Goal: Ask a question

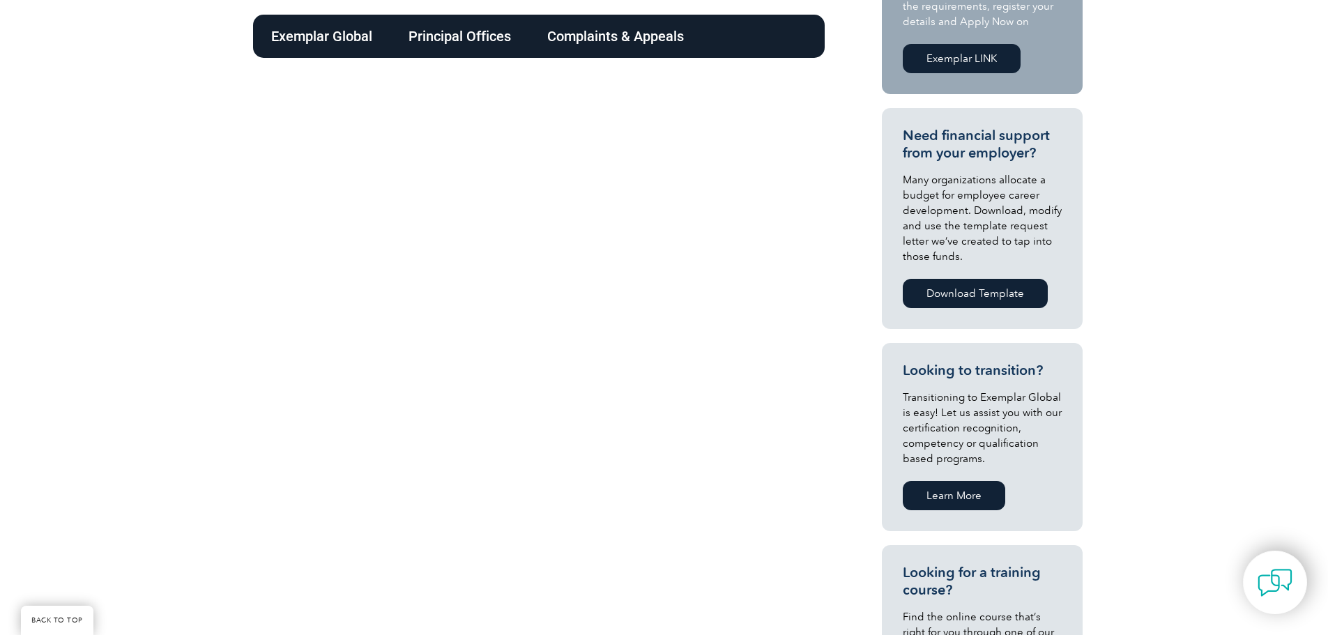
scroll to position [209, 0]
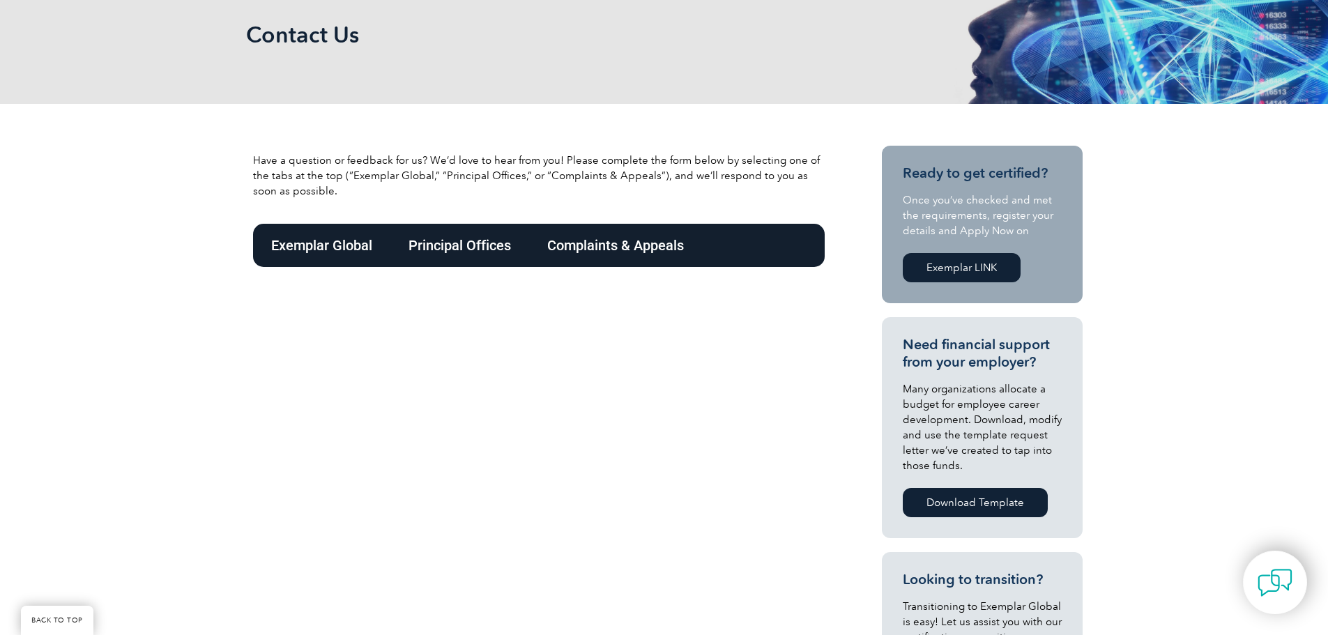
click at [358, 249] on div "Exemplar Global" at bounding box center [321, 245] width 137 height 43
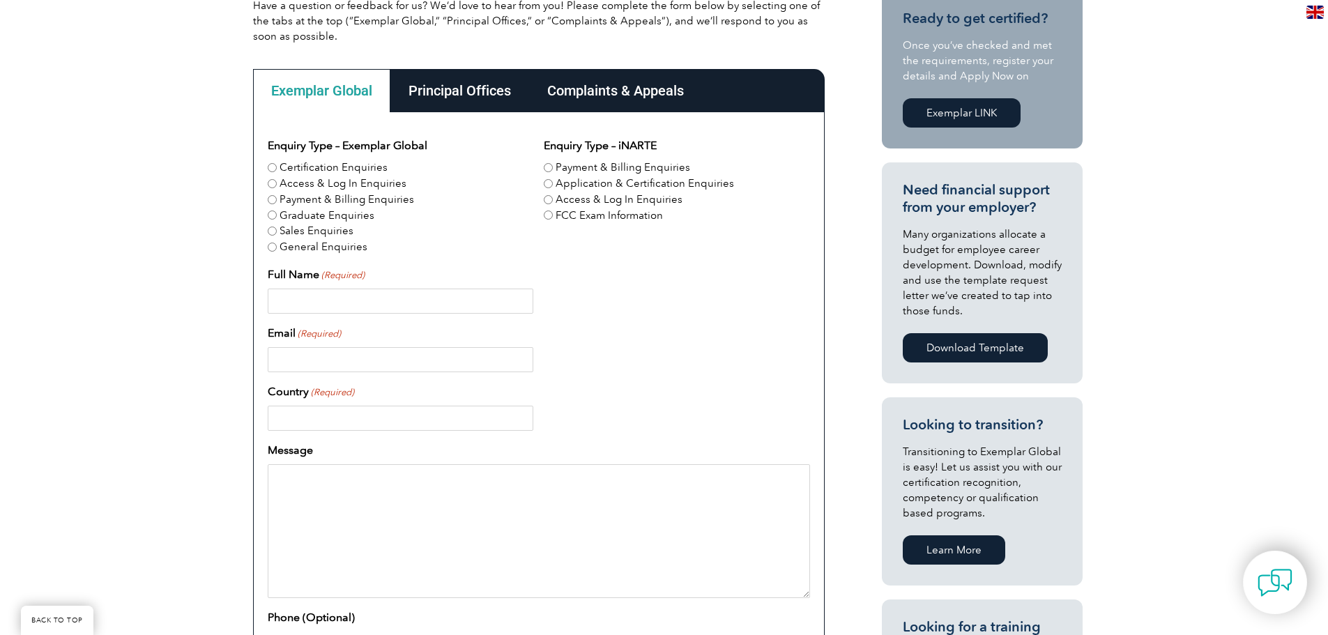
scroll to position [349, 0]
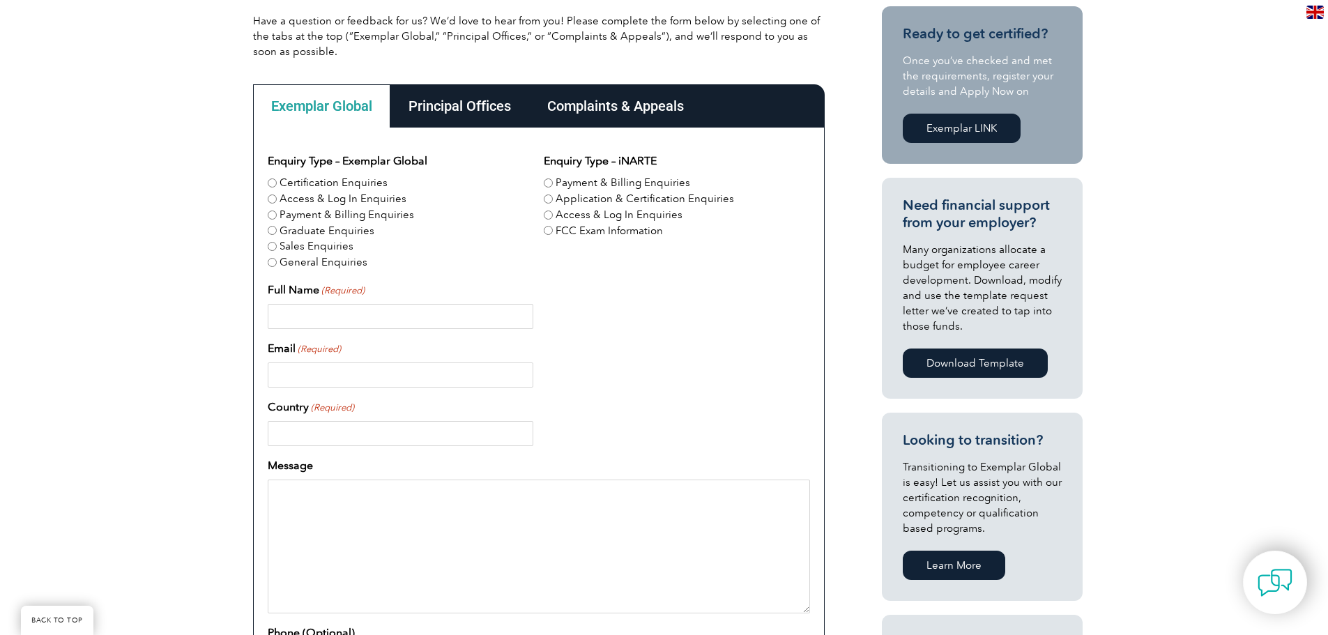
click at [269, 218] on input "Payment & Billing Enquiries" at bounding box center [272, 215] width 9 height 9
radio input "true"
click at [545, 229] on input "FCC Exam Information" at bounding box center [548, 230] width 9 height 9
radio input "true"
click at [423, 312] on input "Full Name (Required)" at bounding box center [401, 316] width 266 height 25
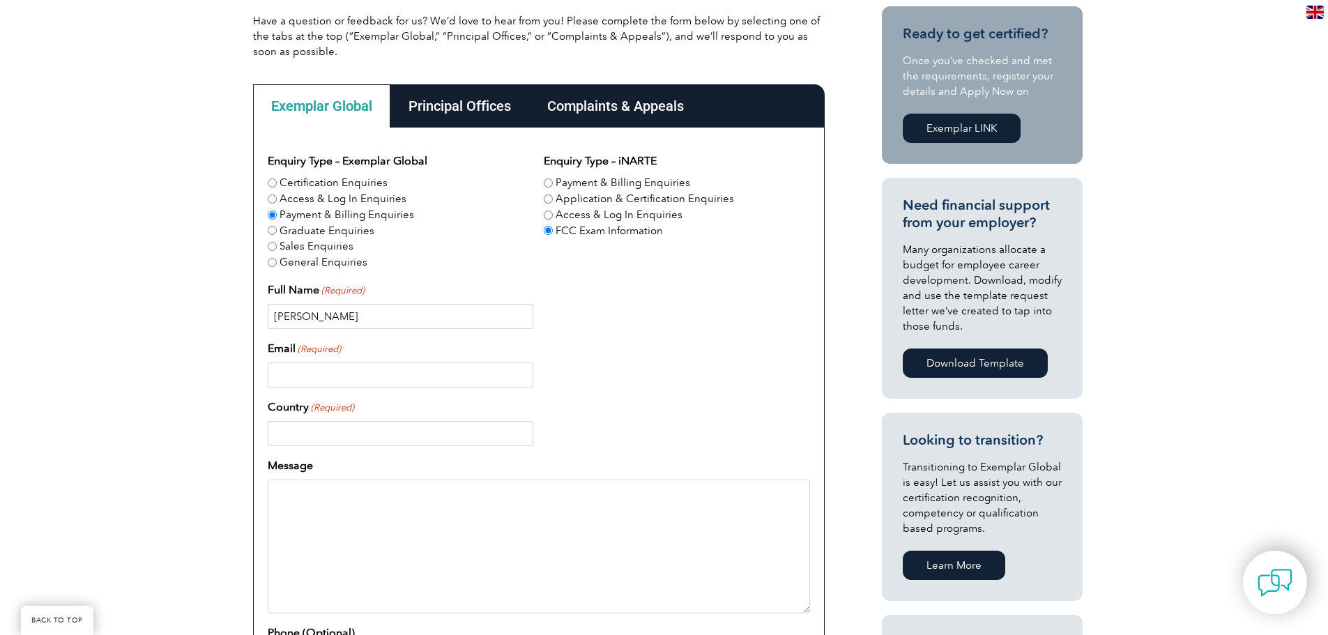
type input "[PERSON_NAME]"
type input "[PERSON_NAME][EMAIL_ADDRESS][DOMAIN_NAME]"
type input "[GEOGRAPHIC_DATA]"
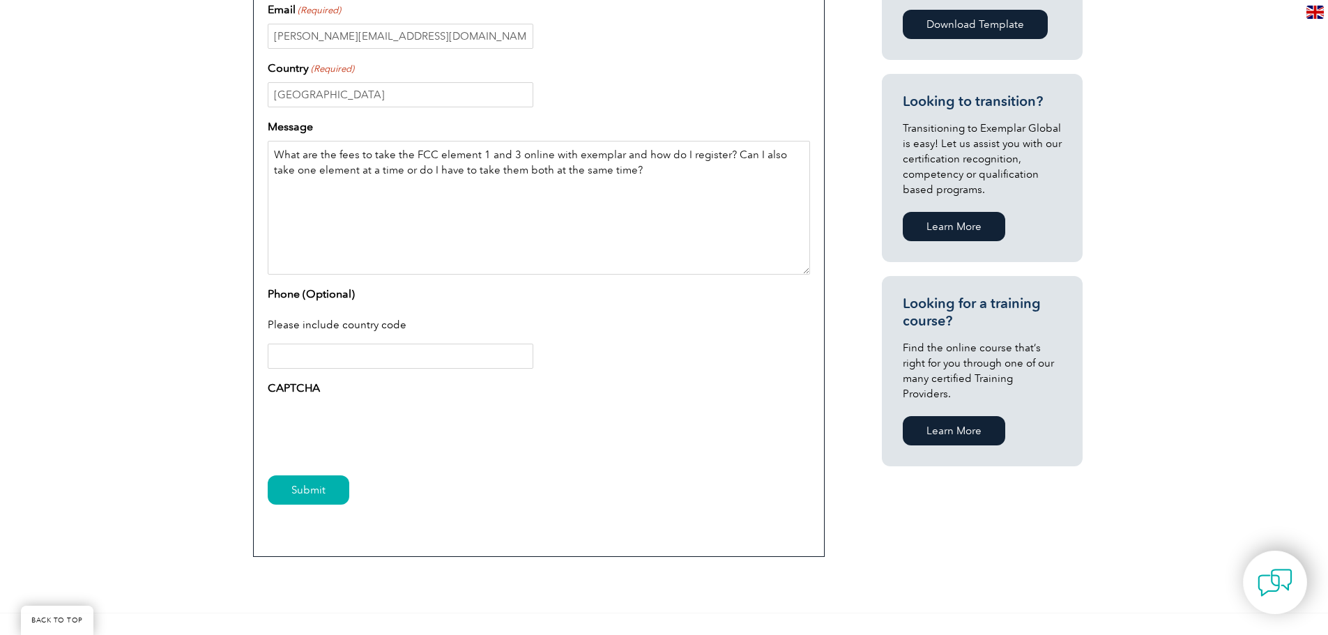
scroll to position [697, 0]
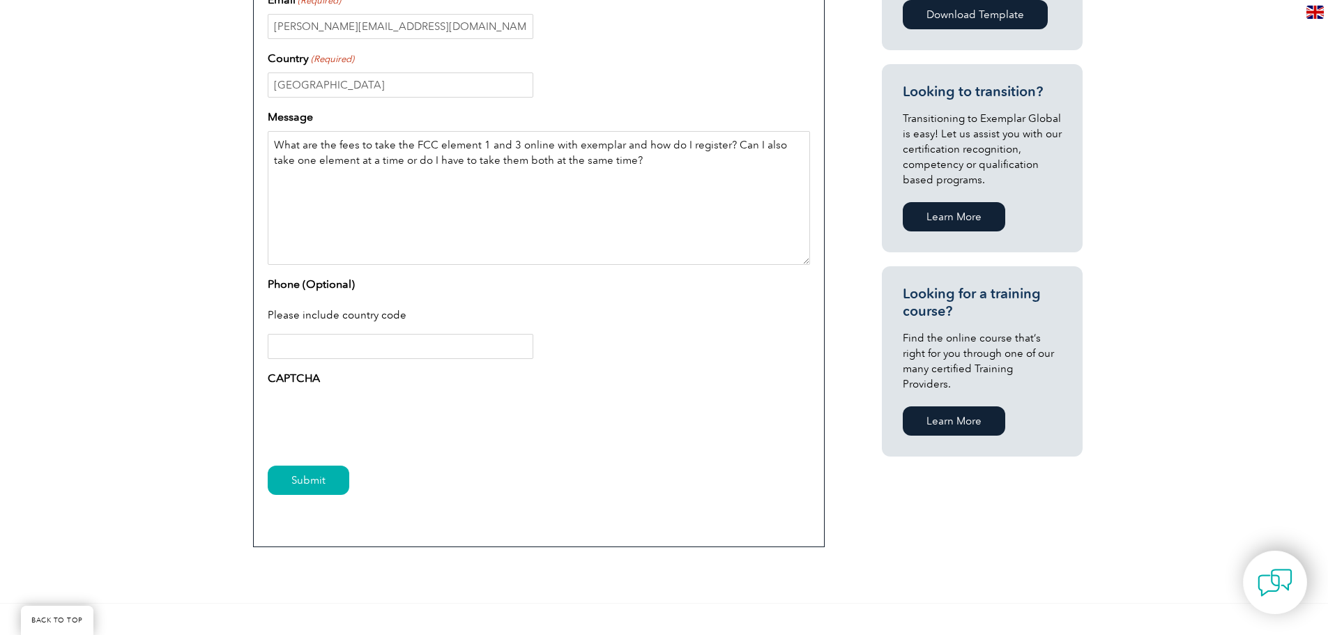
type textarea "What are the fees to take the FCC element 1 and 3 online with exemplar and how …"
click at [314, 494] on input "Submit" at bounding box center [309, 480] width 82 height 29
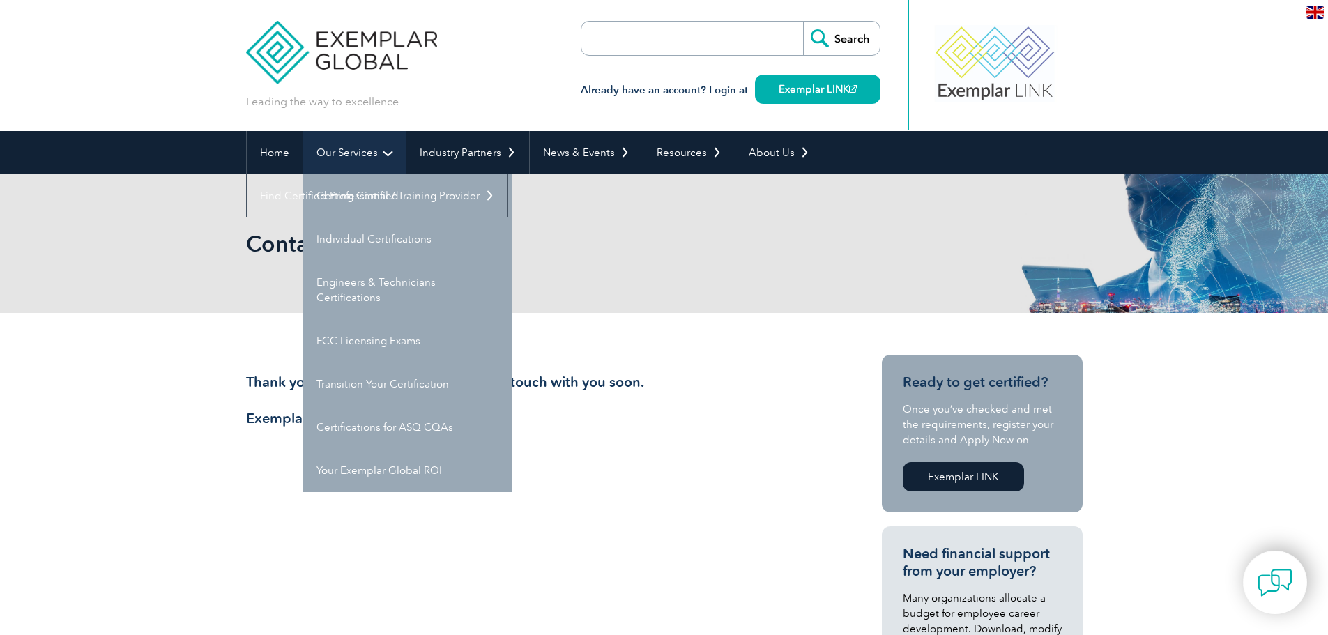
click at [367, 161] on link "Our Services" at bounding box center [354, 152] width 103 height 43
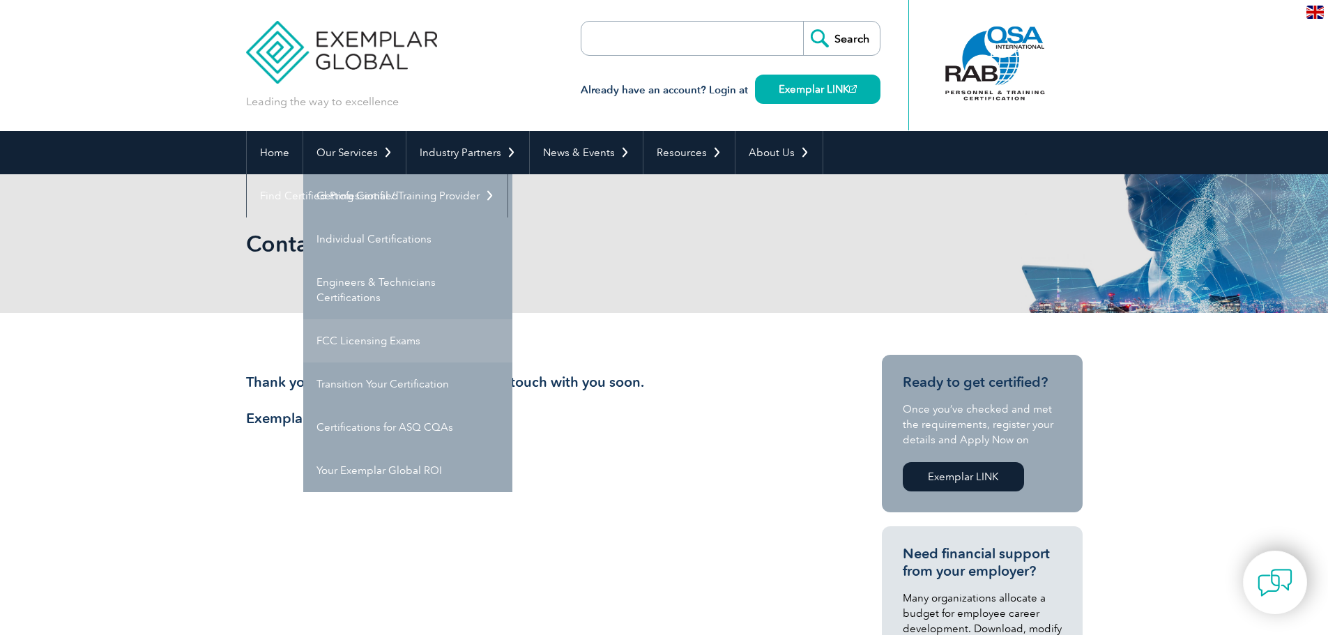
click at [371, 349] on link "FCC Licensing Exams" at bounding box center [407, 340] width 209 height 43
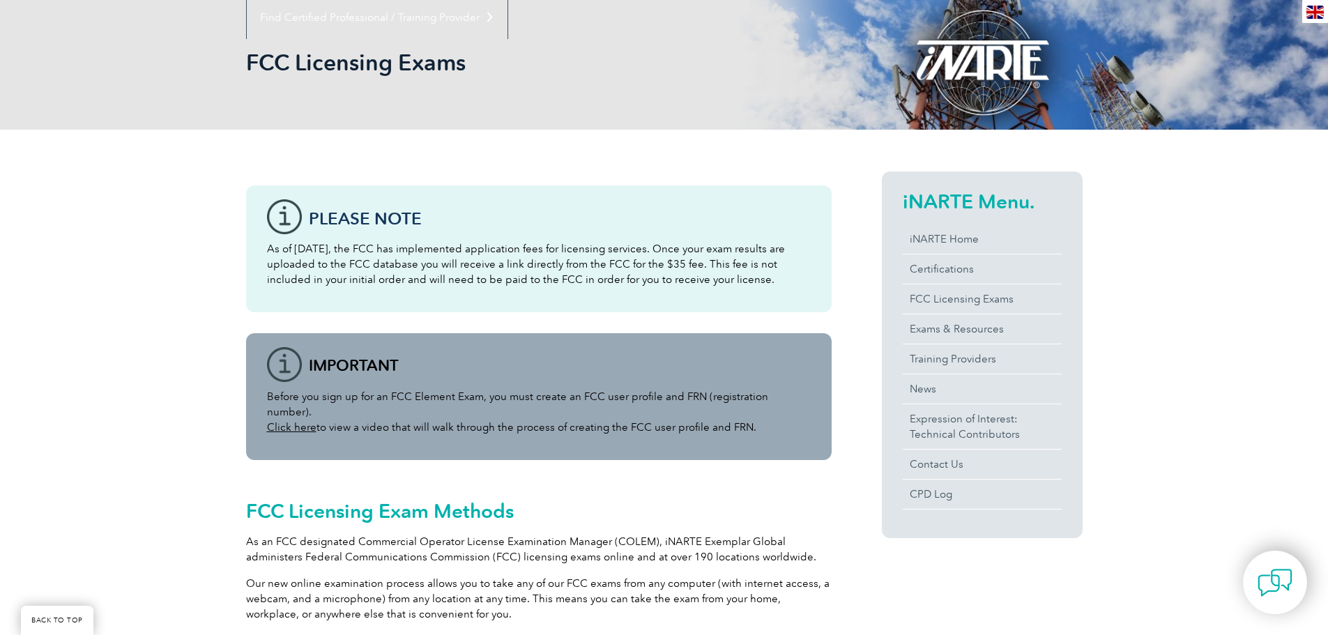
scroll to position [209, 0]
